Goal: Task Accomplishment & Management: Manage account settings

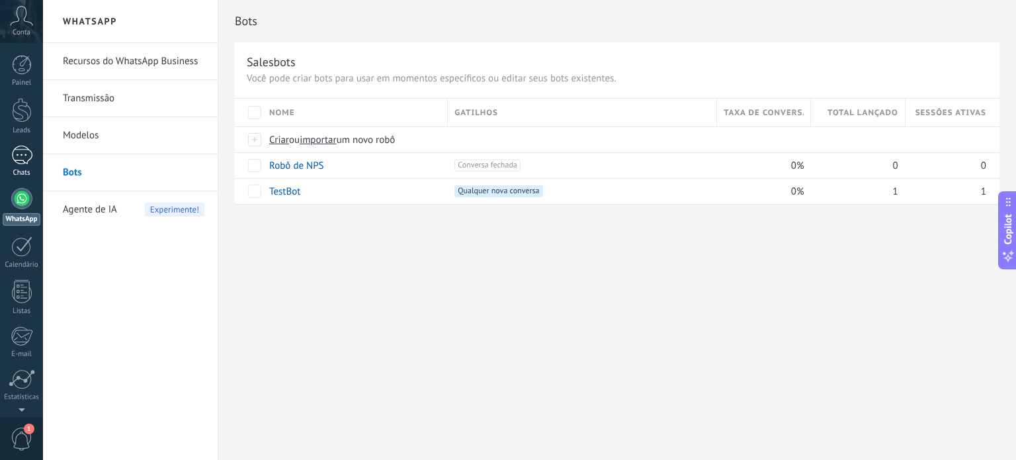
click at [26, 163] on div "1" at bounding box center [21, 154] width 21 height 19
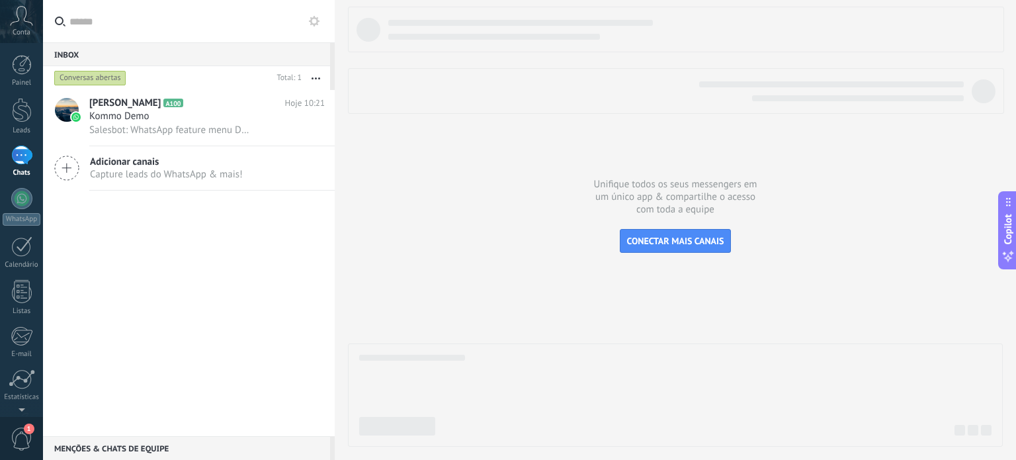
click at [323, 81] on button "button" at bounding box center [316, 78] width 28 height 24
click at [174, 241] on div "[PERSON_NAME] A100 Hoje 10:21 Kommo Demo Salesbot: WhatsApp feature menu Desblo…" at bounding box center [189, 263] width 292 height 346
click at [25, 202] on div at bounding box center [22, 201] width 20 height 23
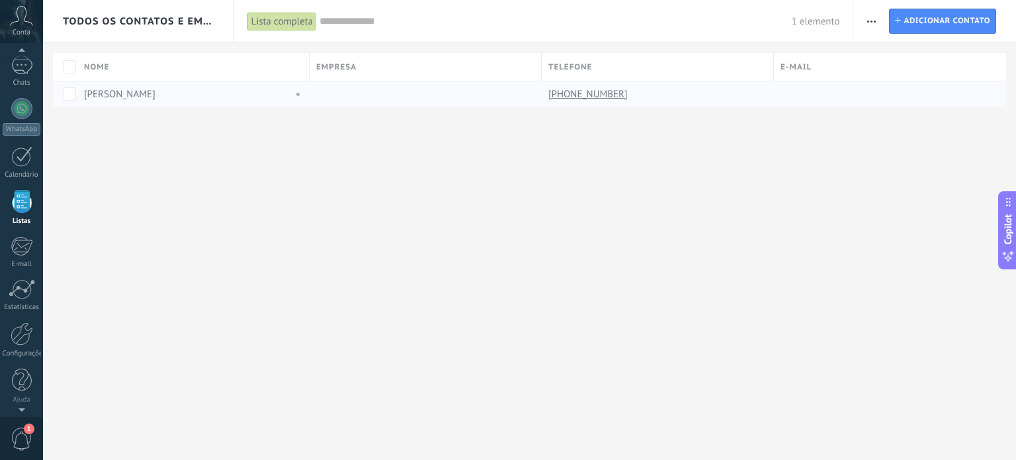
scroll to position [81, 0]
click at [198, 22] on span "Todos os contatos e Empresas" at bounding box center [139, 21] width 152 height 13
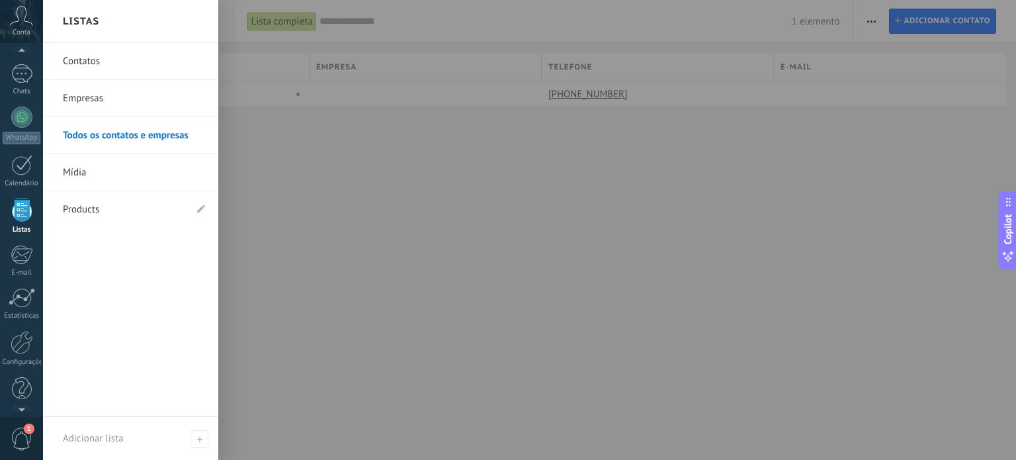
click at [284, 145] on div at bounding box center [551, 230] width 1016 height 460
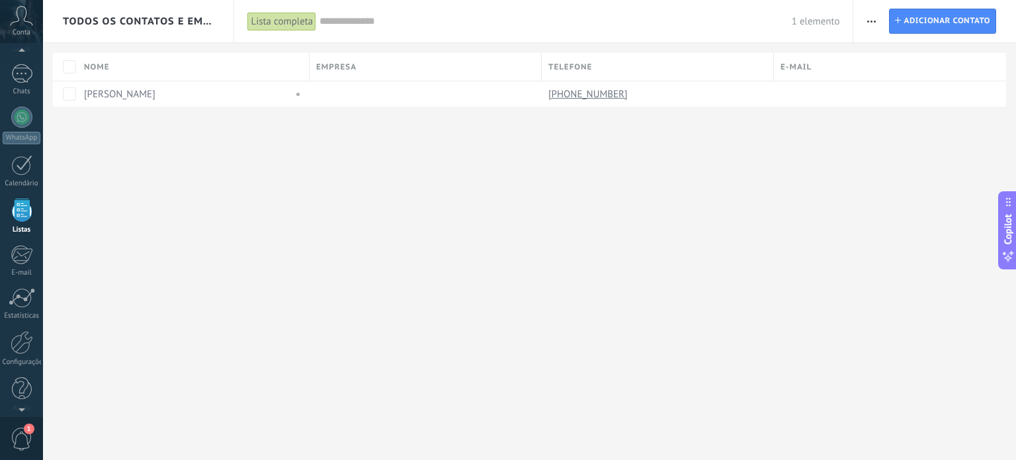
click at [1011, 201] on icon at bounding box center [1008, 201] width 11 height 11
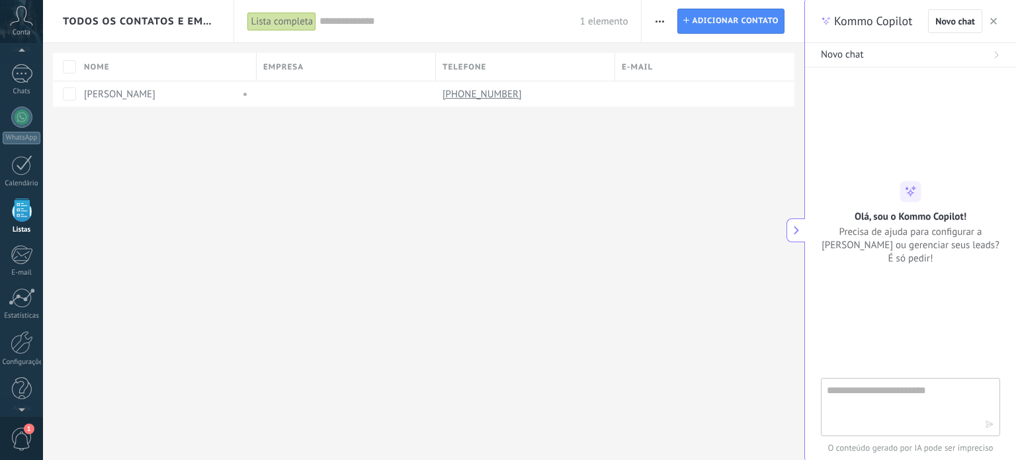
type textarea "**********"
click at [992, 15] on button "button" at bounding box center [993, 21] width 13 height 16
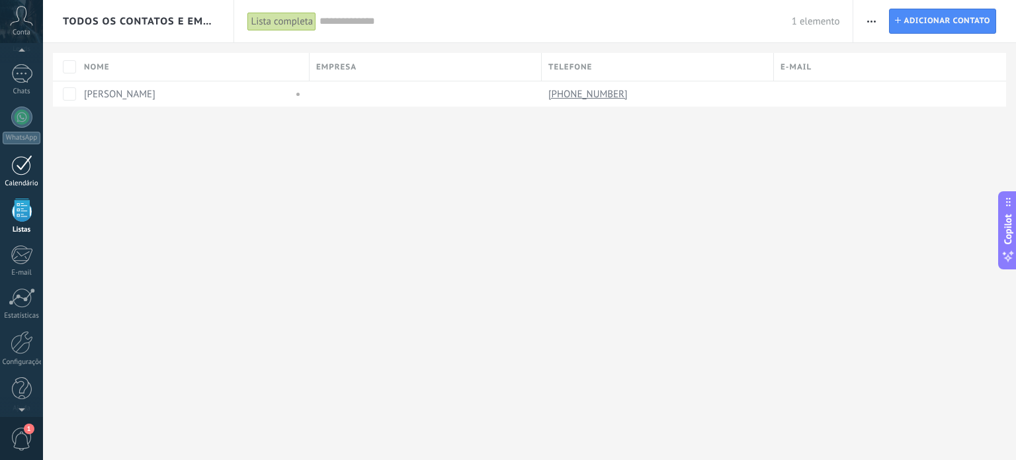
click at [17, 167] on div at bounding box center [21, 165] width 21 height 21
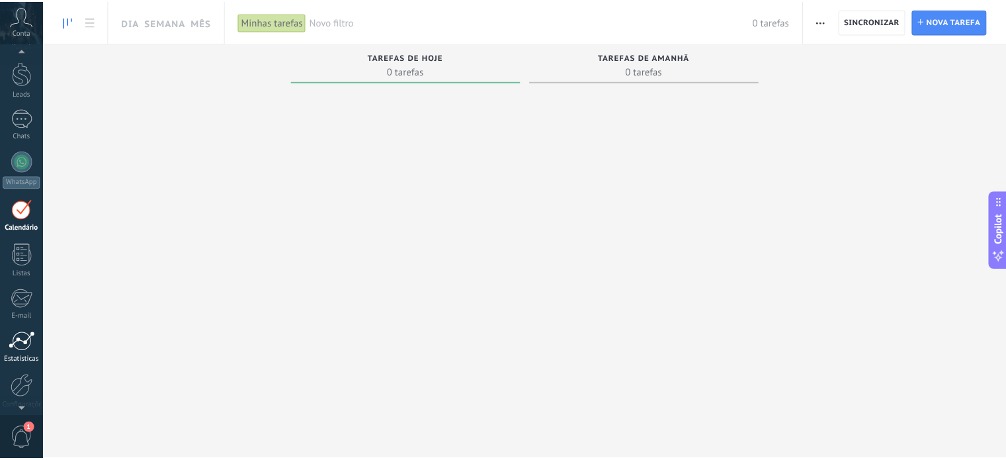
scroll to position [90, 0]
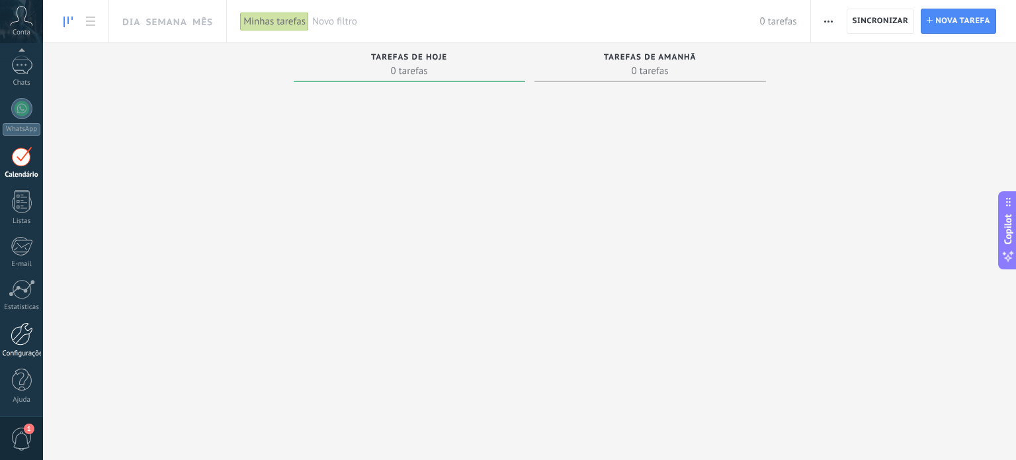
click at [26, 343] on div at bounding box center [22, 333] width 22 height 23
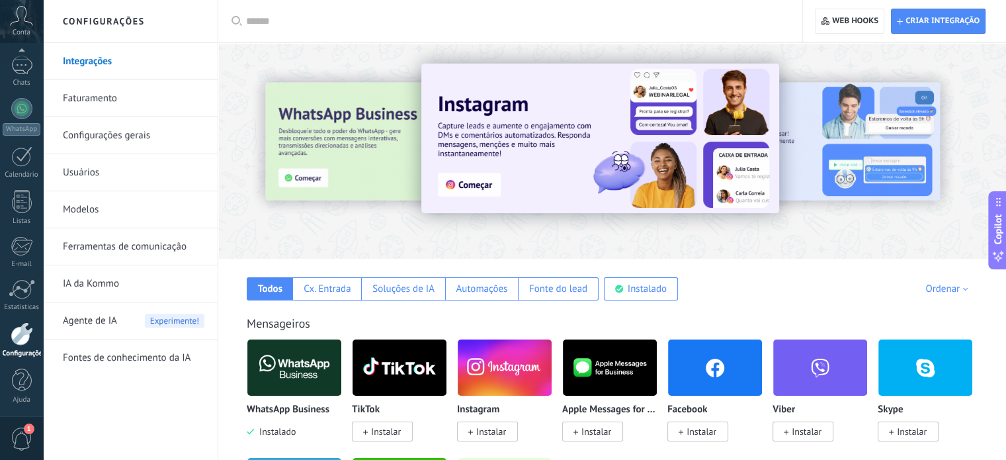
click at [110, 101] on link "Faturamento" at bounding box center [134, 98] width 142 height 37
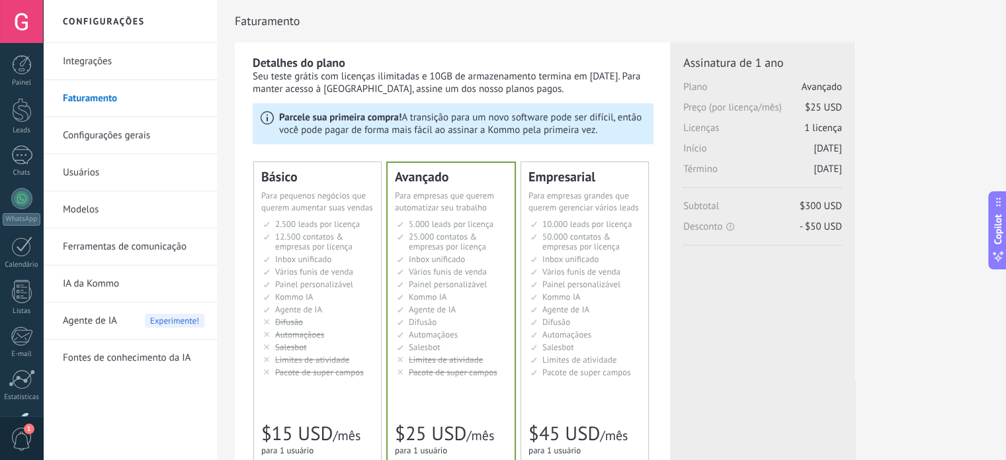
scroll to position [132, 0]
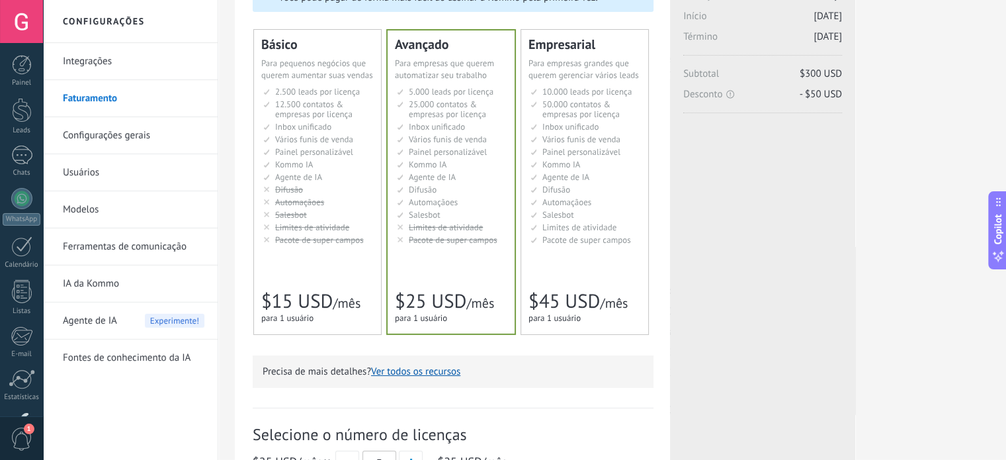
click at [90, 212] on link "Modelos" at bounding box center [134, 209] width 142 height 37
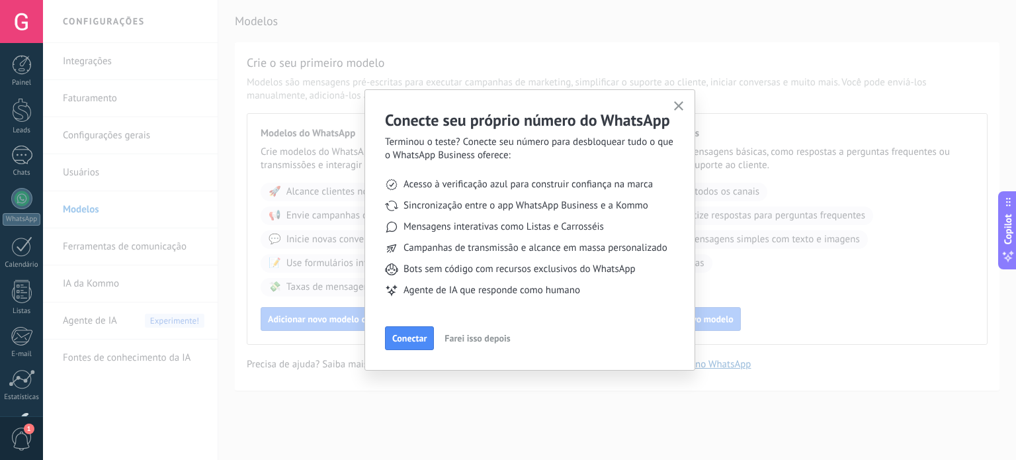
click at [677, 106] on icon "button" at bounding box center [679, 106] width 10 height 10
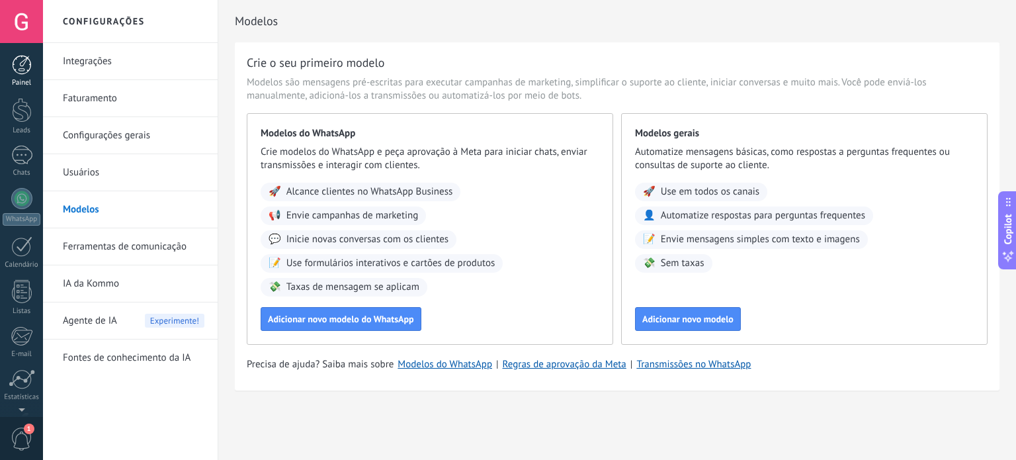
click at [21, 68] on div at bounding box center [22, 65] width 20 height 20
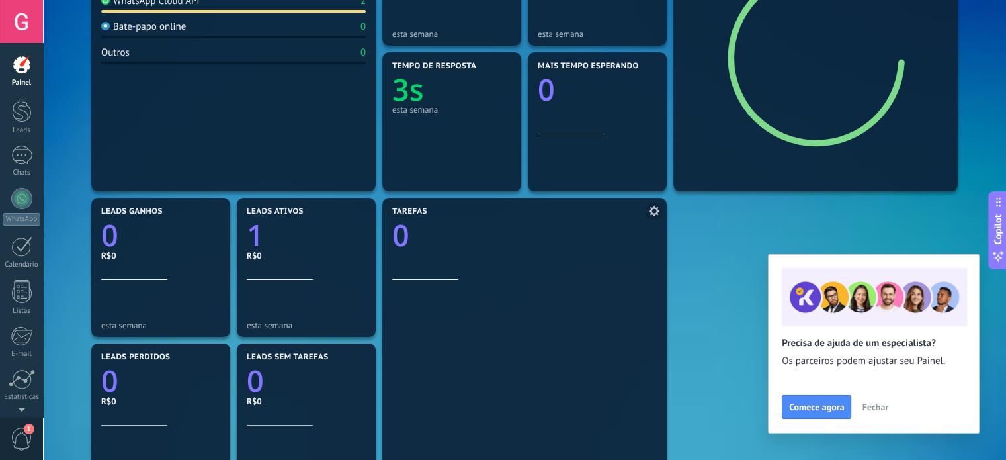
scroll to position [397, 0]
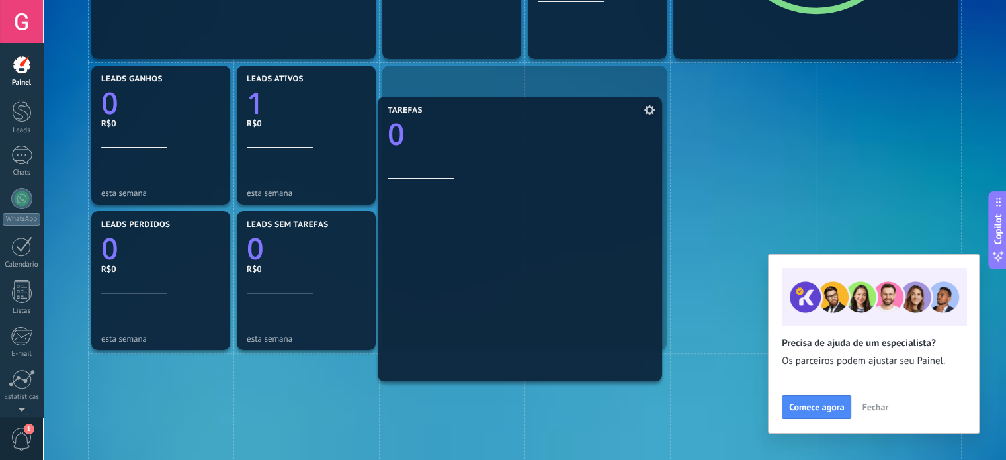
drag, startPoint x: 502, startPoint y: 169, endPoint x: 497, endPoint y: 200, distance: 31.4
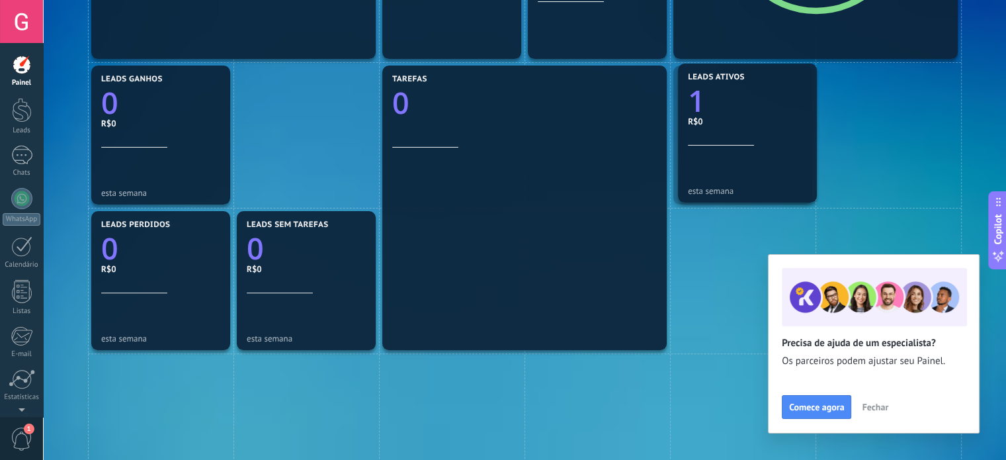
drag, startPoint x: 345, startPoint y: 161, endPoint x: 778, endPoint y: 156, distance: 433.9
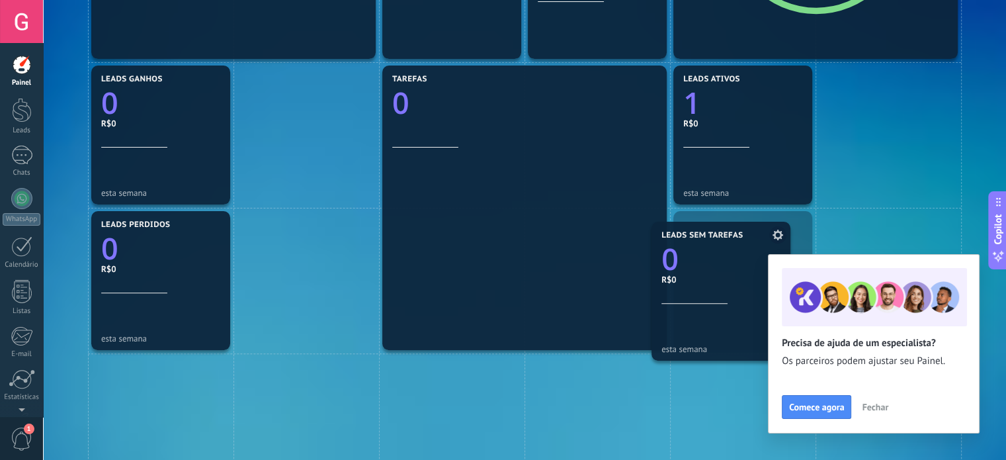
drag, startPoint x: 337, startPoint y: 251, endPoint x: 751, endPoint y: 261, distance: 414.8
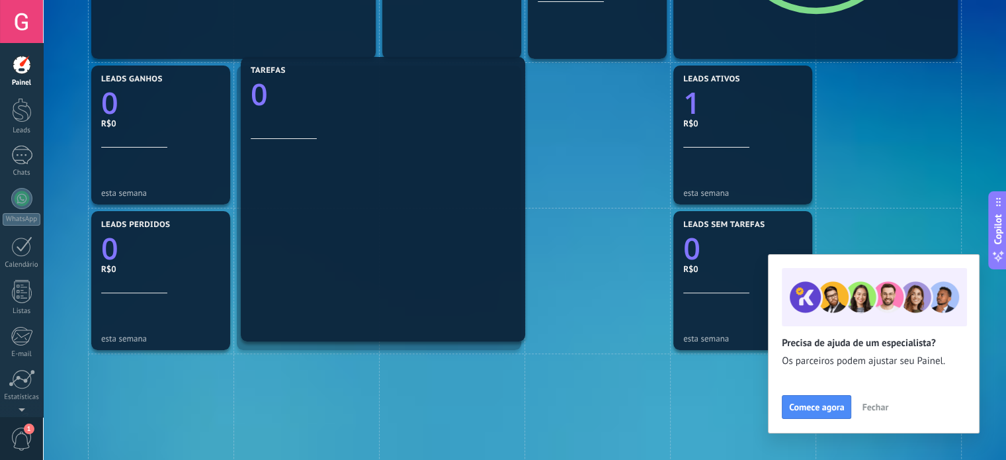
drag, startPoint x: 603, startPoint y: 222, endPoint x: 483, endPoint y: 213, distance: 120.0
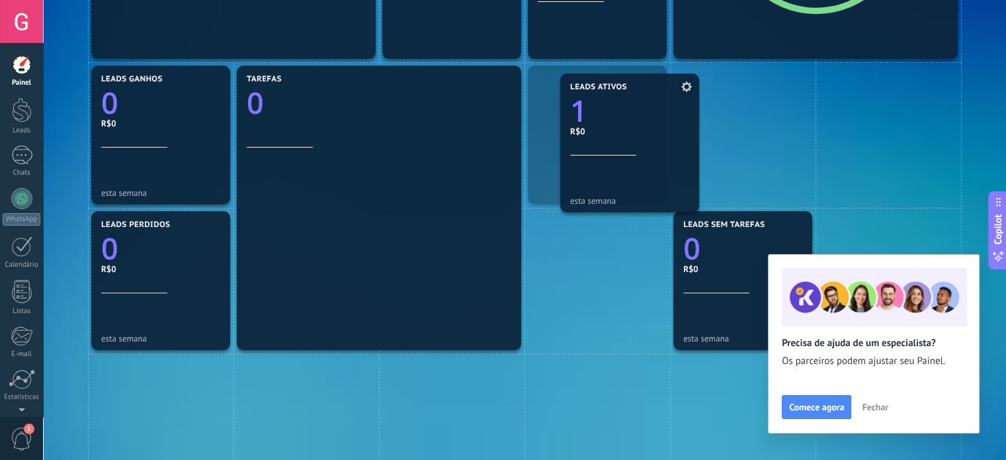
drag, startPoint x: 701, startPoint y: 153, endPoint x: 587, endPoint y: 155, distance: 113.8
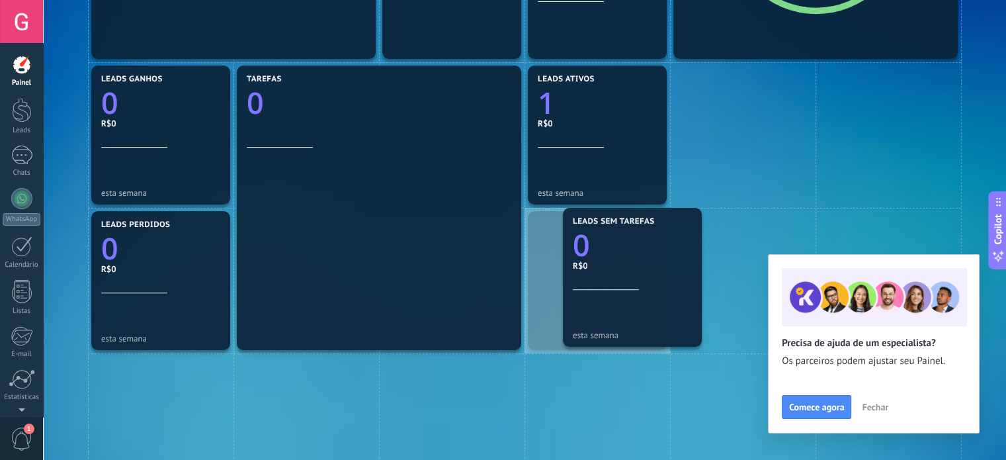
drag, startPoint x: 726, startPoint y: 265, endPoint x: 615, endPoint y: 261, distance: 111.2
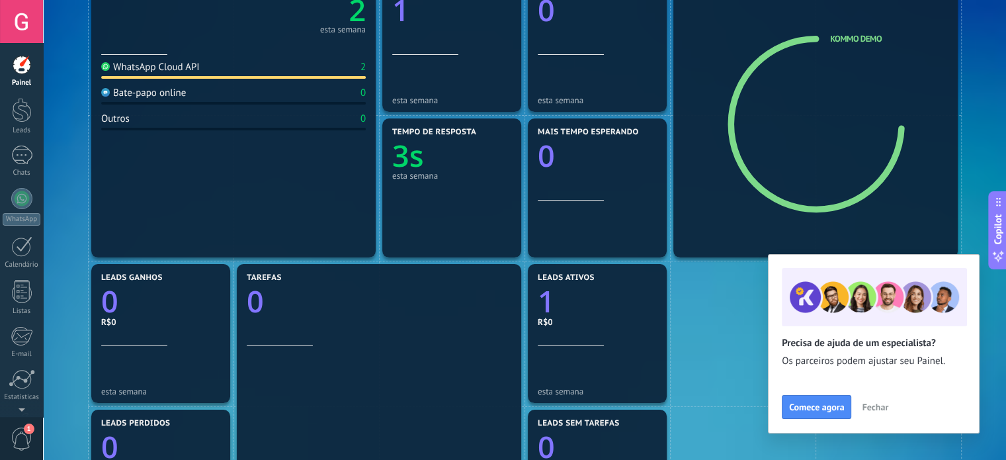
scroll to position [331, 0]
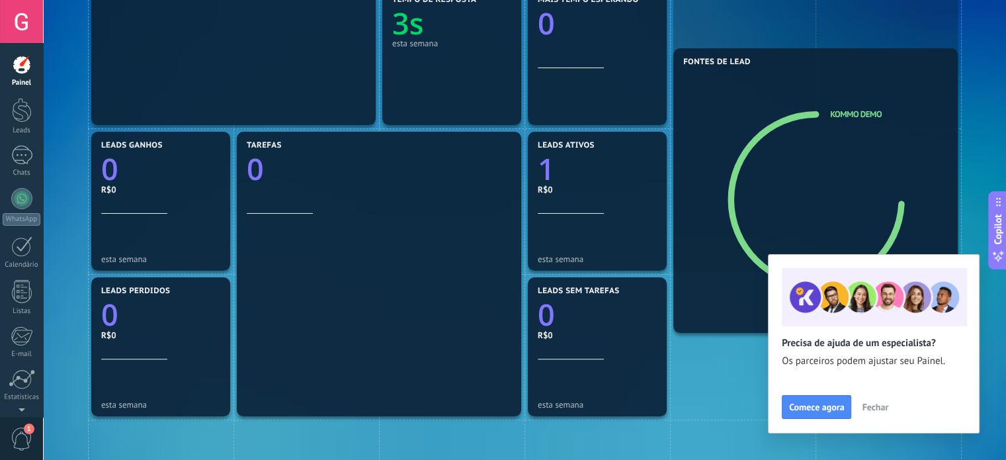
drag, startPoint x: 722, startPoint y: 85, endPoint x: 741, endPoint y: 293, distance: 208.5
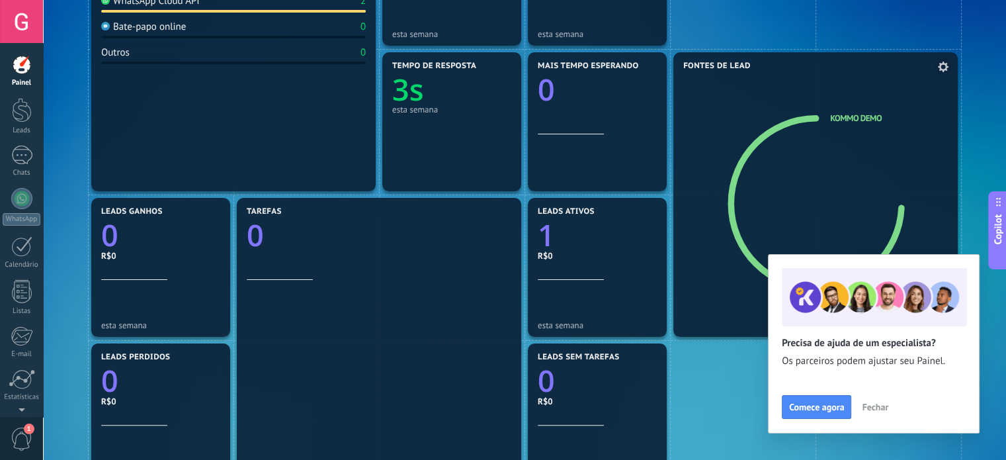
scroll to position [132, 0]
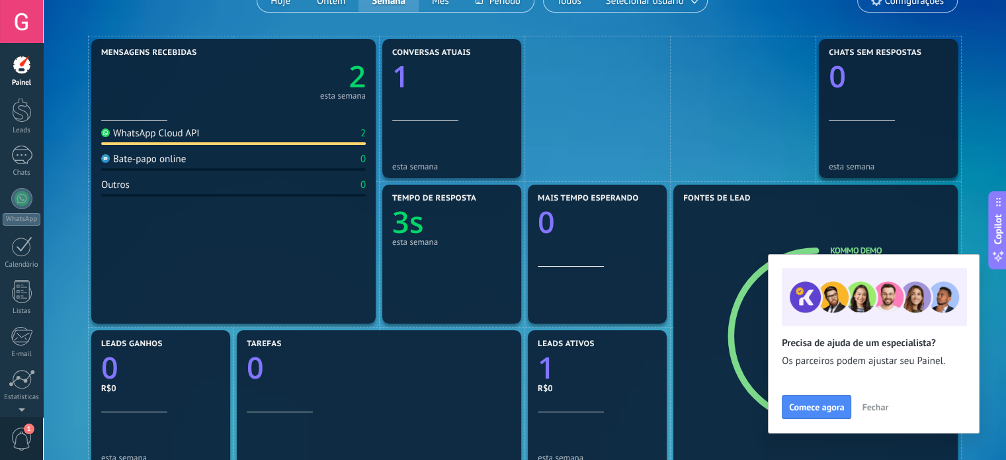
drag, startPoint x: 621, startPoint y: 147, endPoint x: 767, endPoint y: 182, distance: 150.1
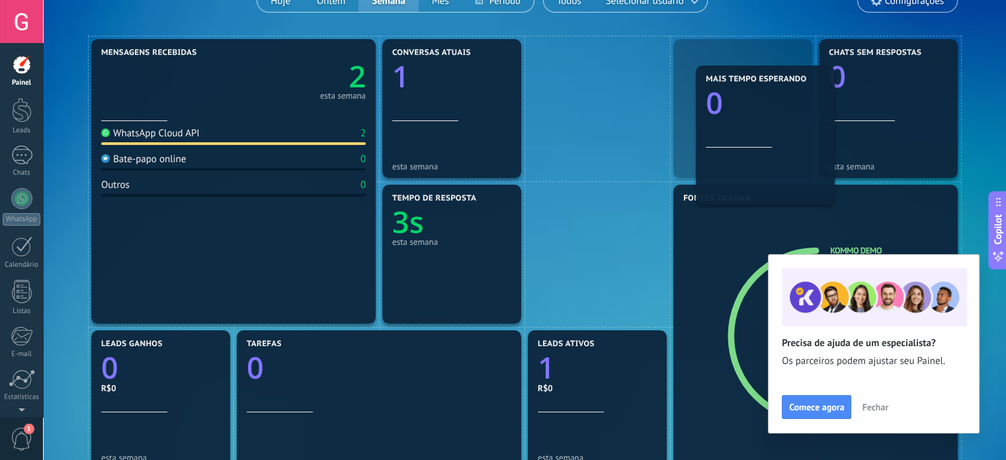
drag, startPoint x: 620, startPoint y: 259, endPoint x: 787, endPoint y: 140, distance: 204.8
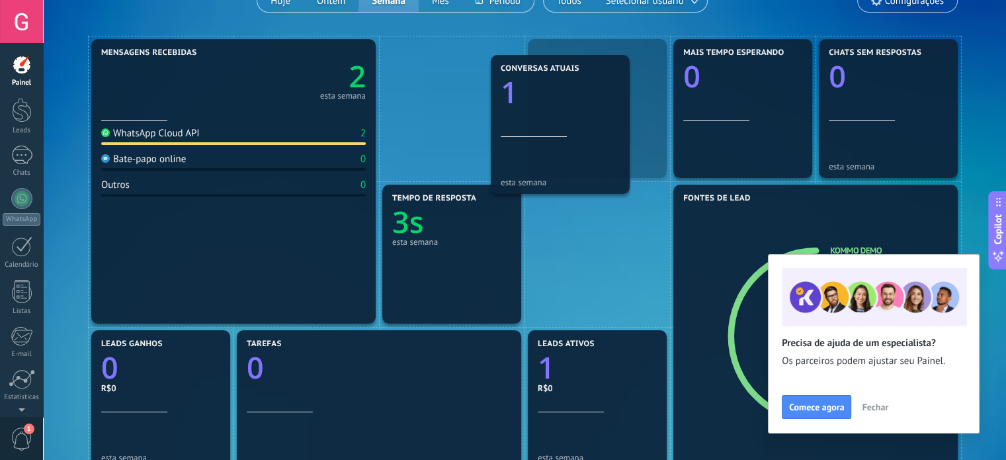
drag, startPoint x: 462, startPoint y: 129, endPoint x: 591, endPoint y: 144, distance: 129.9
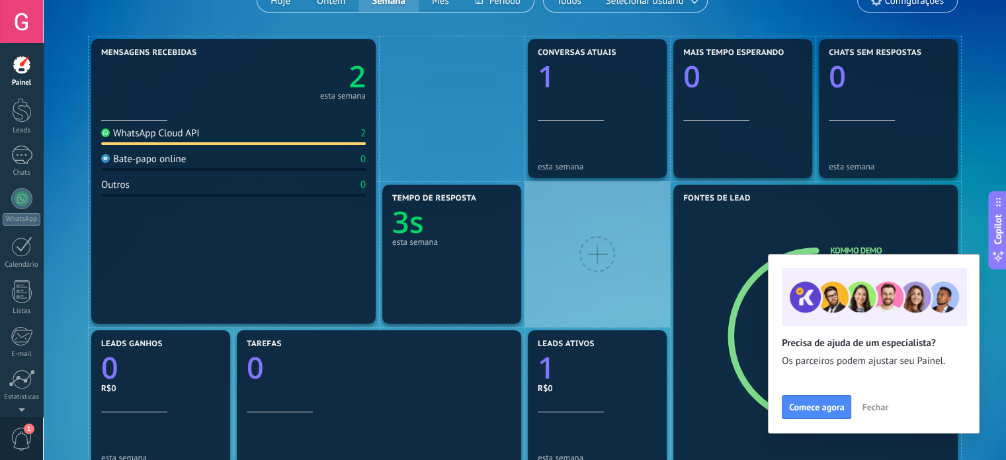
click at [593, 255] on div at bounding box center [597, 254] width 36 height 36
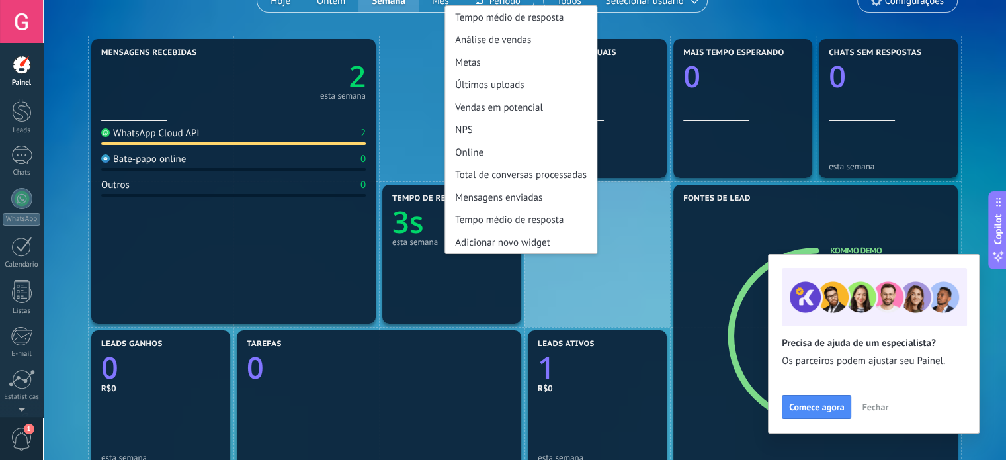
click at [632, 220] on div "Tempo médio de resposta Análise de vendas Metas Últimos uploads Vendas em poten…" at bounding box center [596, 253] width 145 height 145
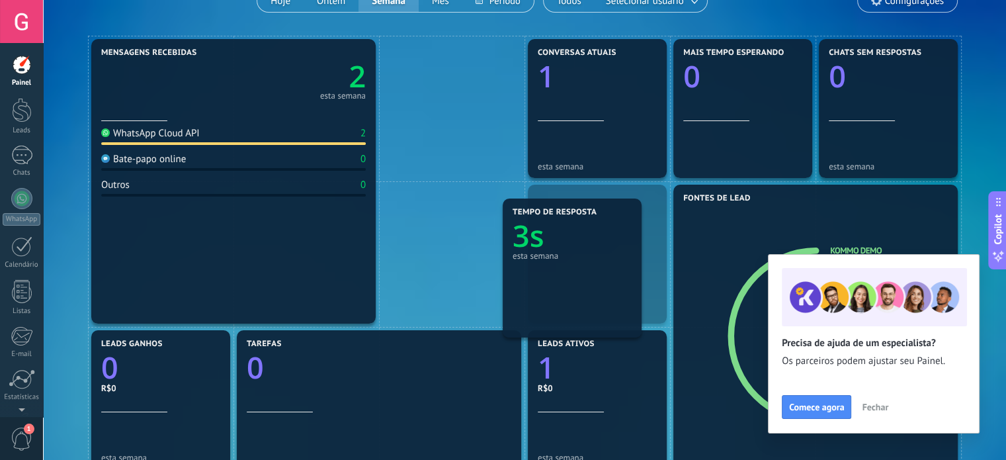
drag, startPoint x: 435, startPoint y: 249, endPoint x: 561, endPoint y: 263, distance: 127.2
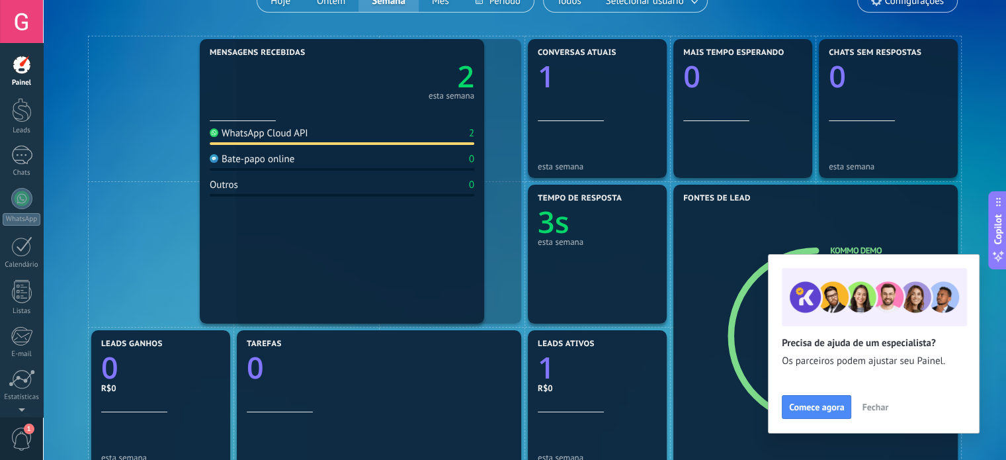
drag, startPoint x: 284, startPoint y: 226, endPoint x: 397, endPoint y: 224, distance: 113.1
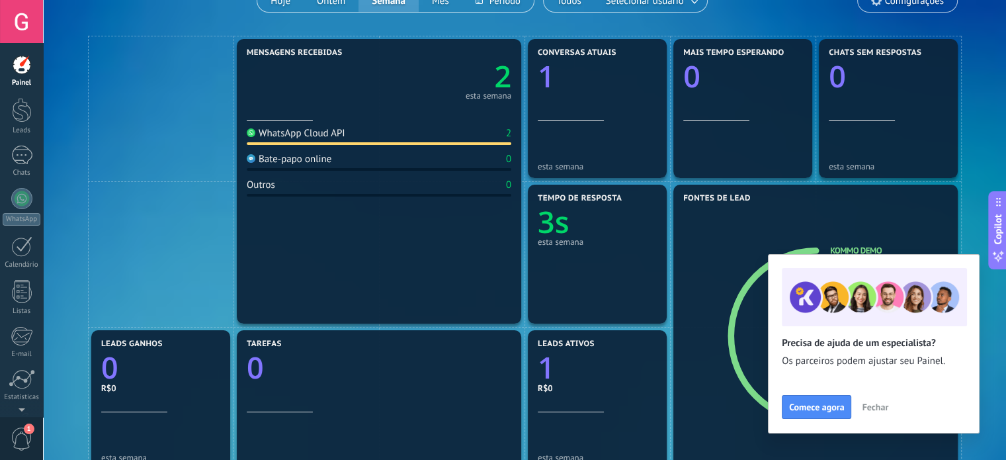
scroll to position [0, 0]
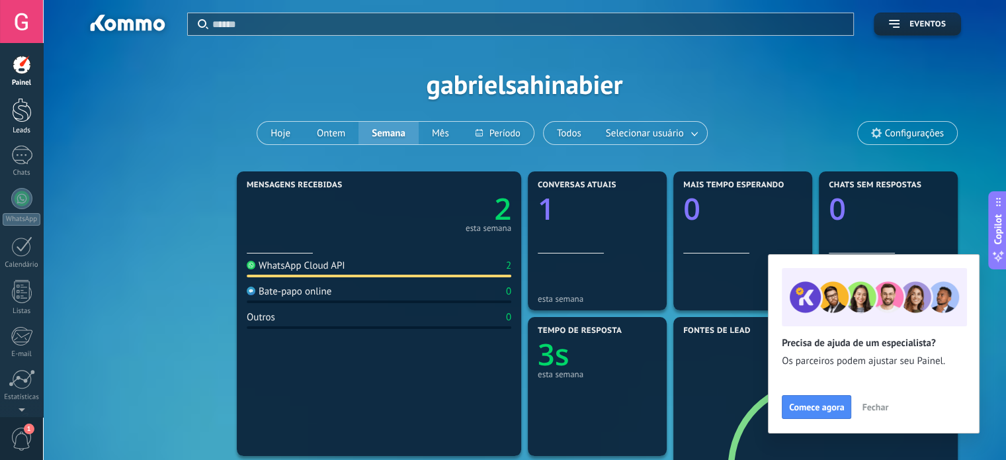
click at [21, 116] on div at bounding box center [22, 110] width 20 height 24
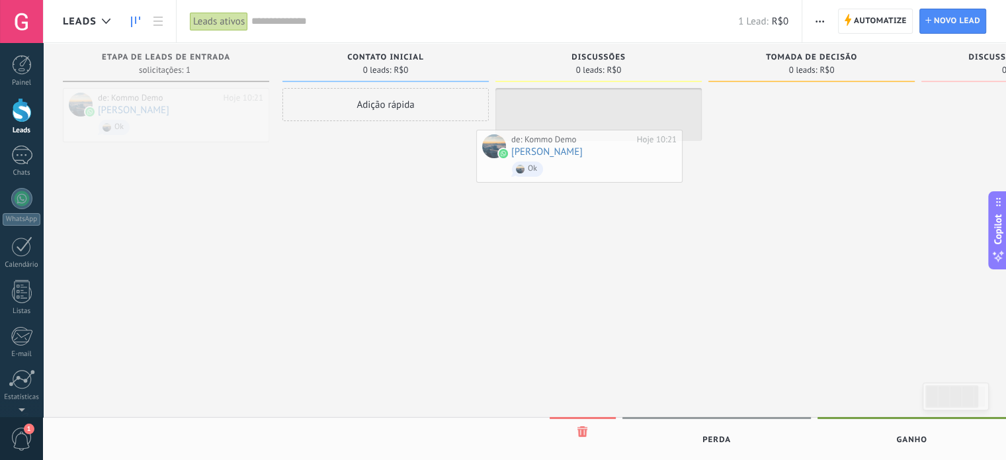
drag, startPoint x: 206, startPoint y: 126, endPoint x: 630, endPoint y: 153, distance: 425.4
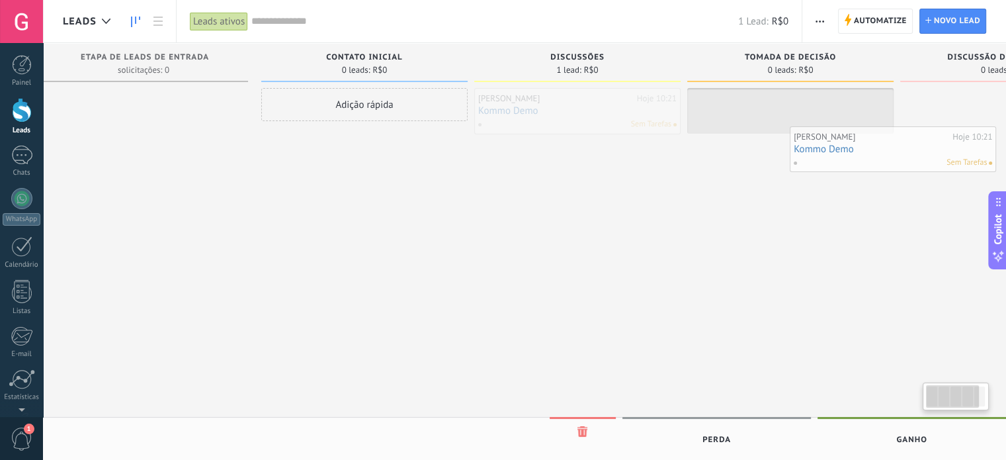
drag, startPoint x: 605, startPoint y: 122, endPoint x: 878, endPoint y: 159, distance: 274.9
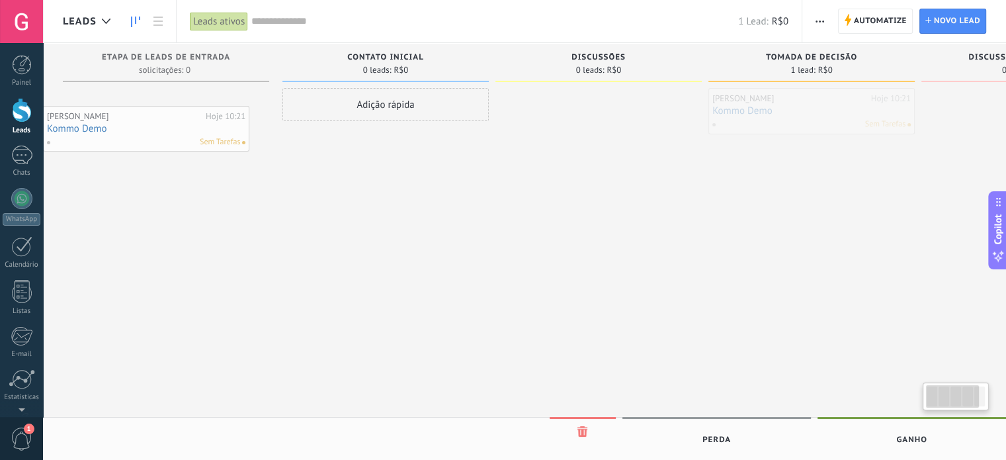
drag, startPoint x: 778, startPoint y: 109, endPoint x: 151, endPoint y: 124, distance: 627.8
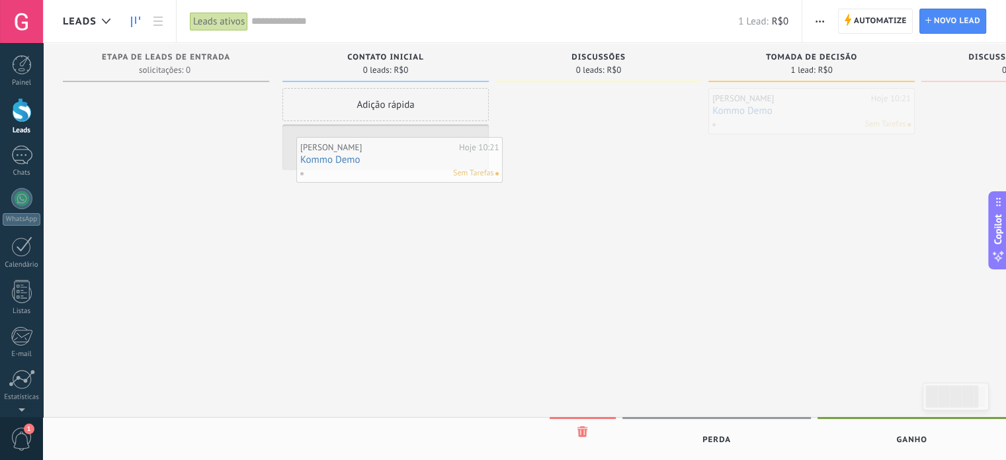
drag, startPoint x: 749, startPoint y: 145, endPoint x: 432, endPoint y: 173, distance: 318.1
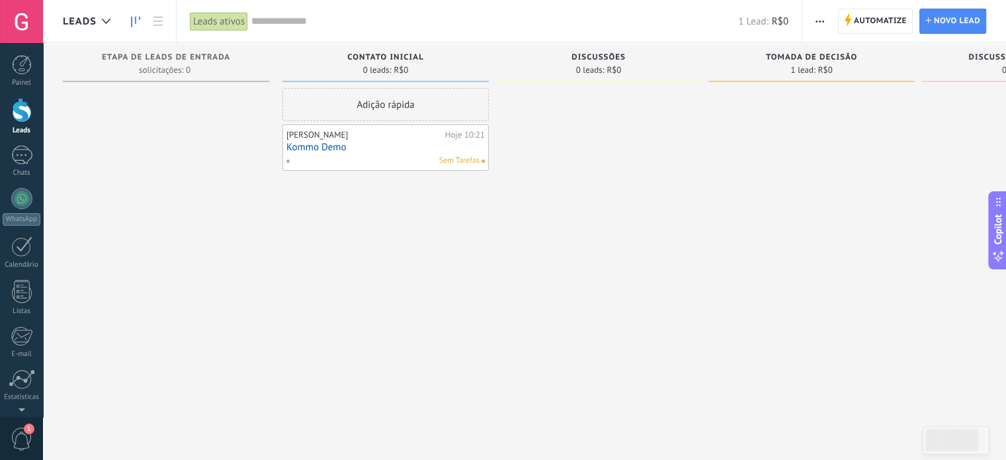
click at [400, 104] on div "Adição rápida" at bounding box center [385, 104] width 206 height 33
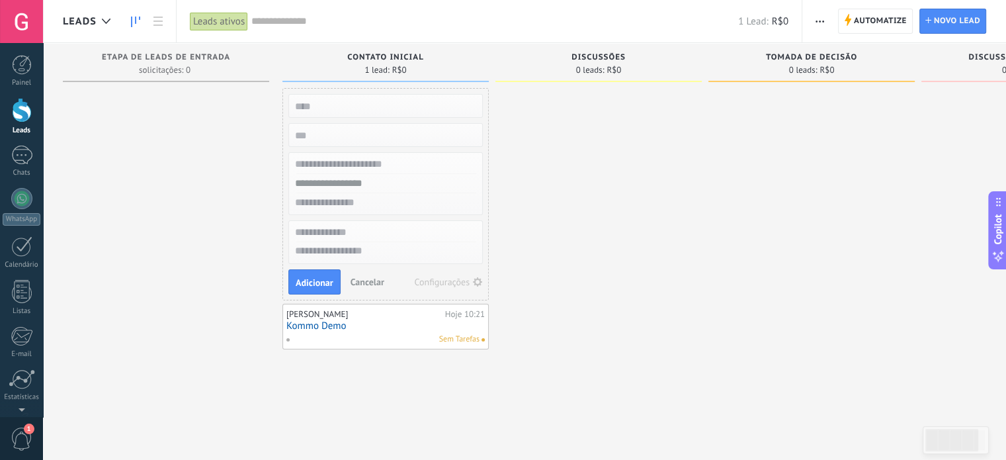
click at [370, 280] on span "Cancelar" at bounding box center [368, 282] width 34 height 12
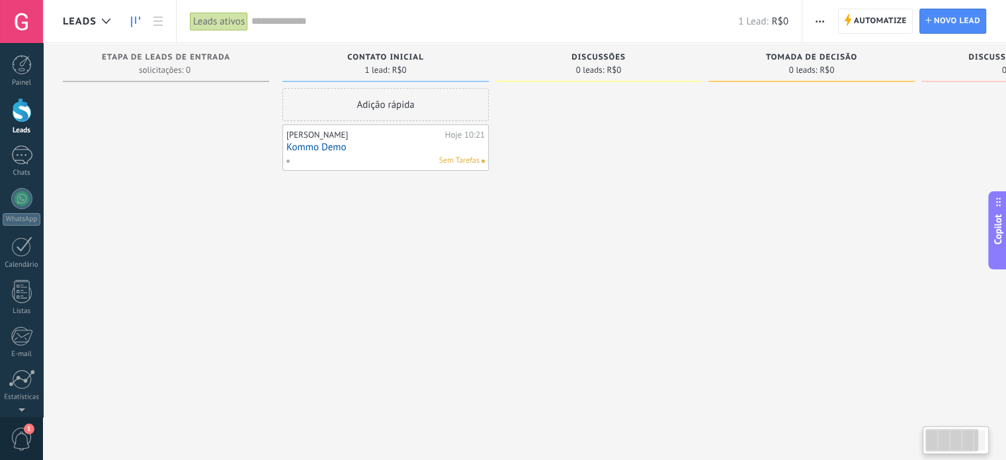
click at [969, 434] on div at bounding box center [951, 440] width 53 height 22
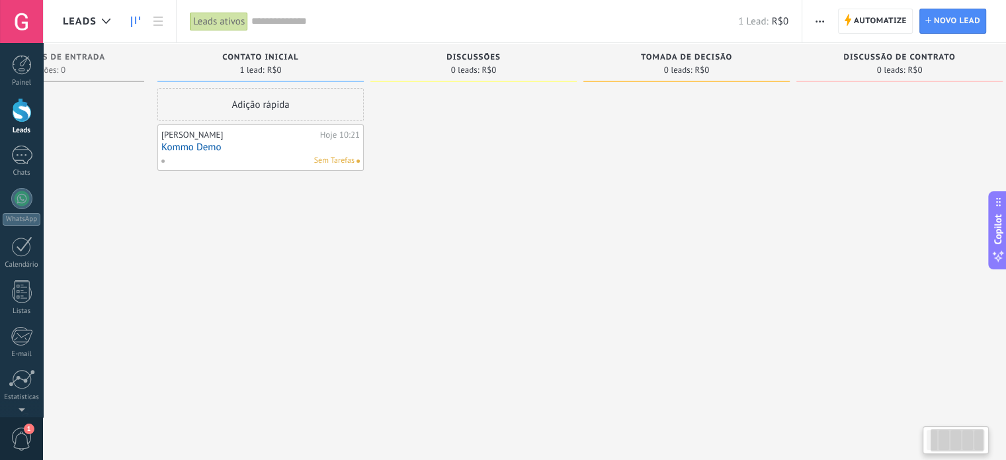
scroll to position [0, 142]
drag, startPoint x: 963, startPoint y: 443, endPoint x: 1005, endPoint y: 454, distance: 43.2
click at [1005, 454] on body ".abccls-1,.abccls-2{fill-rule:evenodd}.abccls-2{fill:#fff} .abfcls-1{fill:none}…" at bounding box center [503, 230] width 1006 height 460
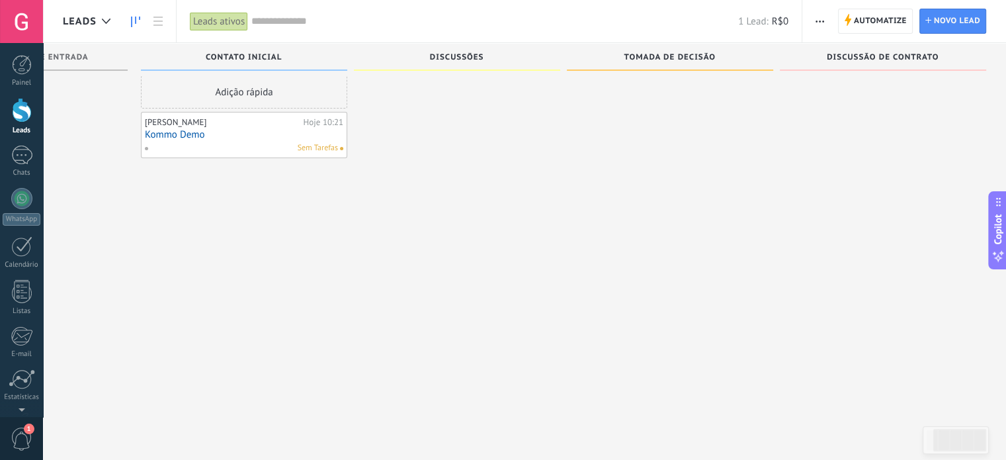
scroll to position [0, 0]
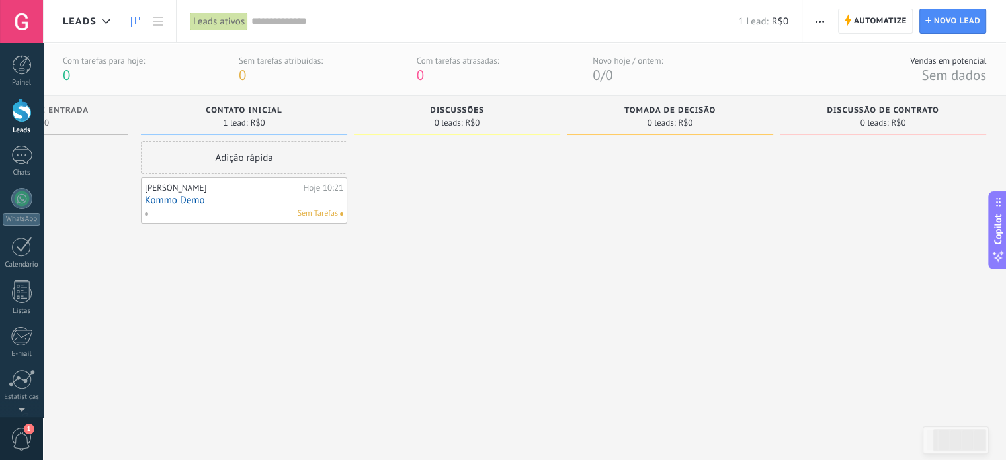
click at [255, 149] on div "Adição rápida" at bounding box center [244, 157] width 206 height 33
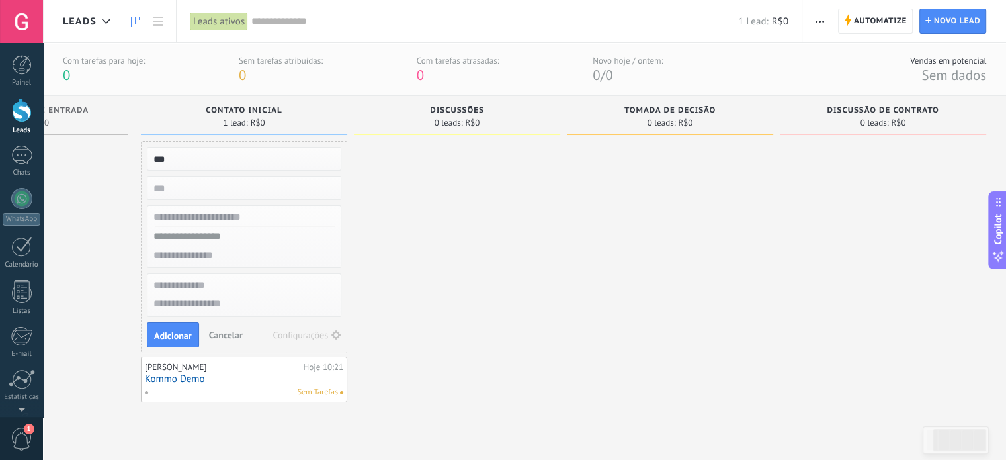
type input "***"
drag, startPoint x: 569, startPoint y: 226, endPoint x: 481, endPoint y: 210, distance: 89.9
click at [548, 220] on div "Etapa de leads de entrada solicitações: 0 0 0 0 1 Contato inicial 1 lead: R$0 A…" at bounding box center [463, 262] width 1085 height 332
click at [180, 327] on button "Adicionar" at bounding box center [173, 334] width 52 height 25
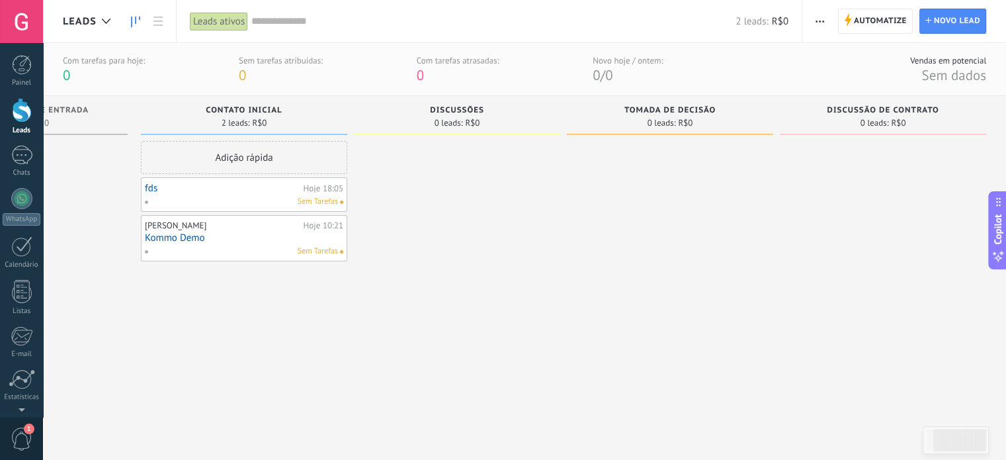
click at [249, 161] on div "Adição rápida" at bounding box center [244, 157] width 206 height 33
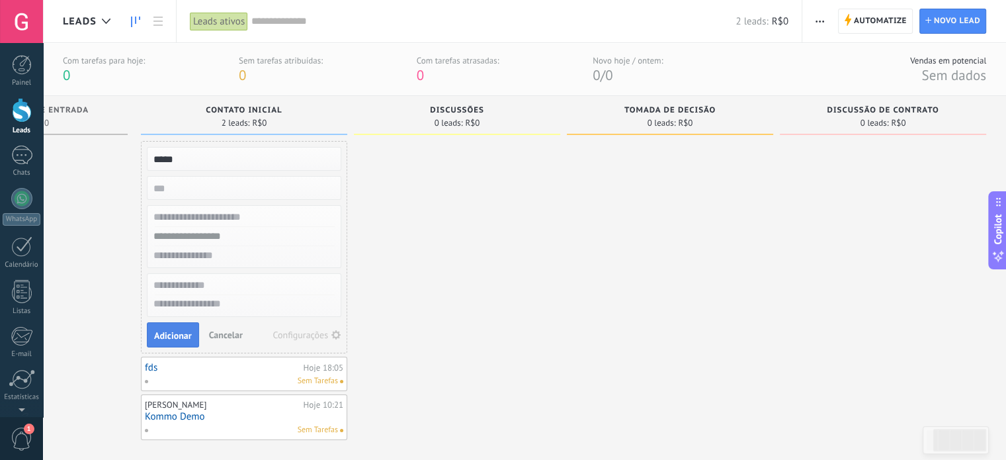
type input "*****"
click at [169, 334] on span "Adicionar" at bounding box center [173, 335] width 38 height 9
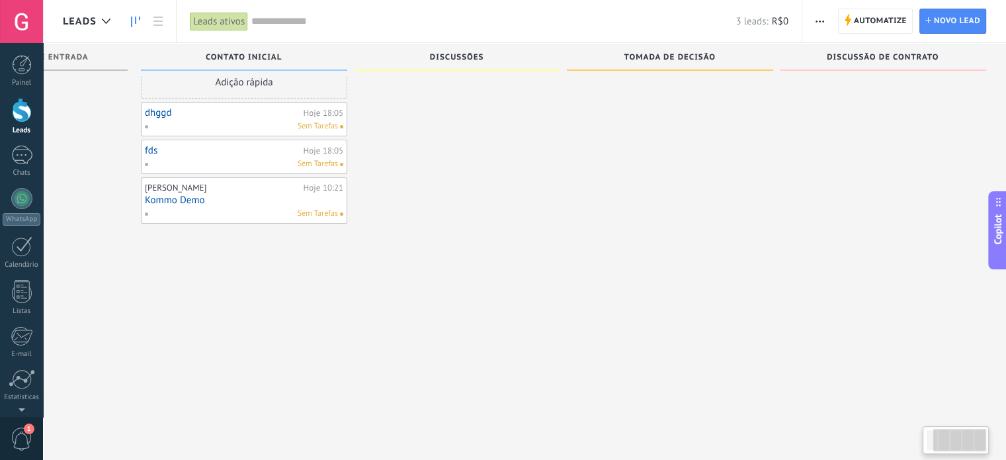
scroll to position [13, 0]
